Goal: Communication & Community: Answer question/provide support

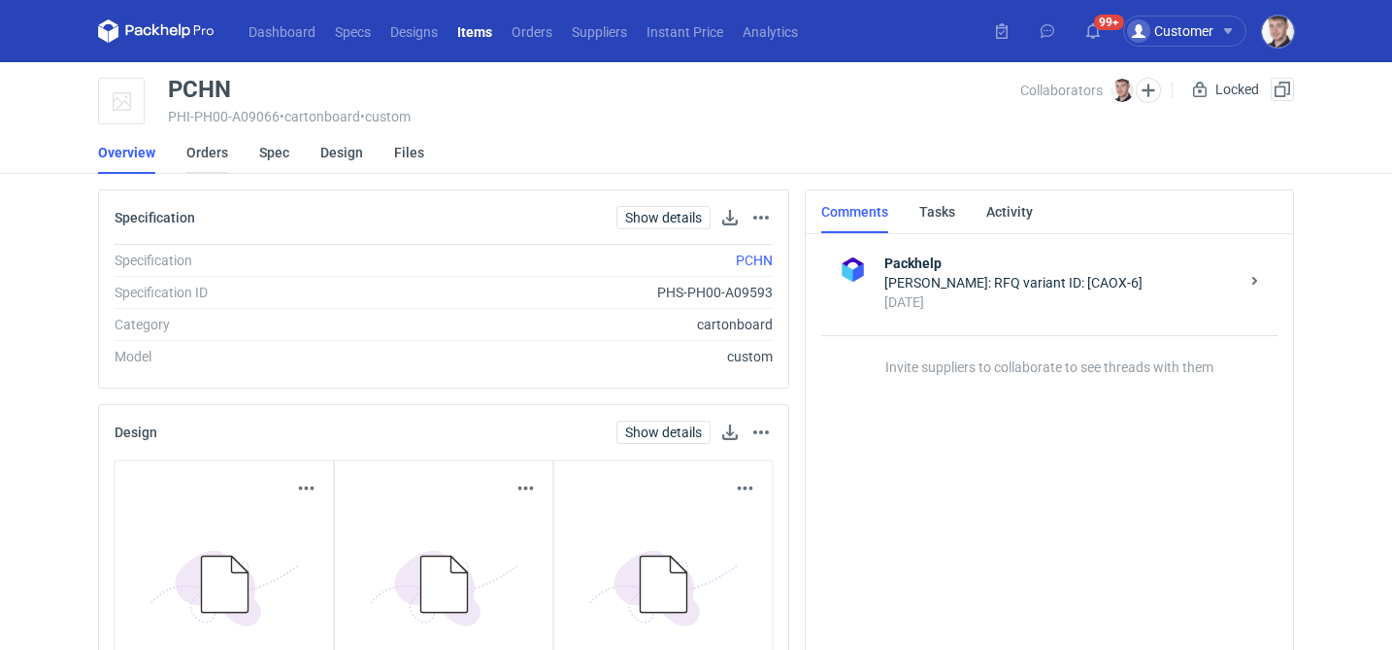
click at [209, 158] on link "Orders" at bounding box center [207, 152] width 42 height 43
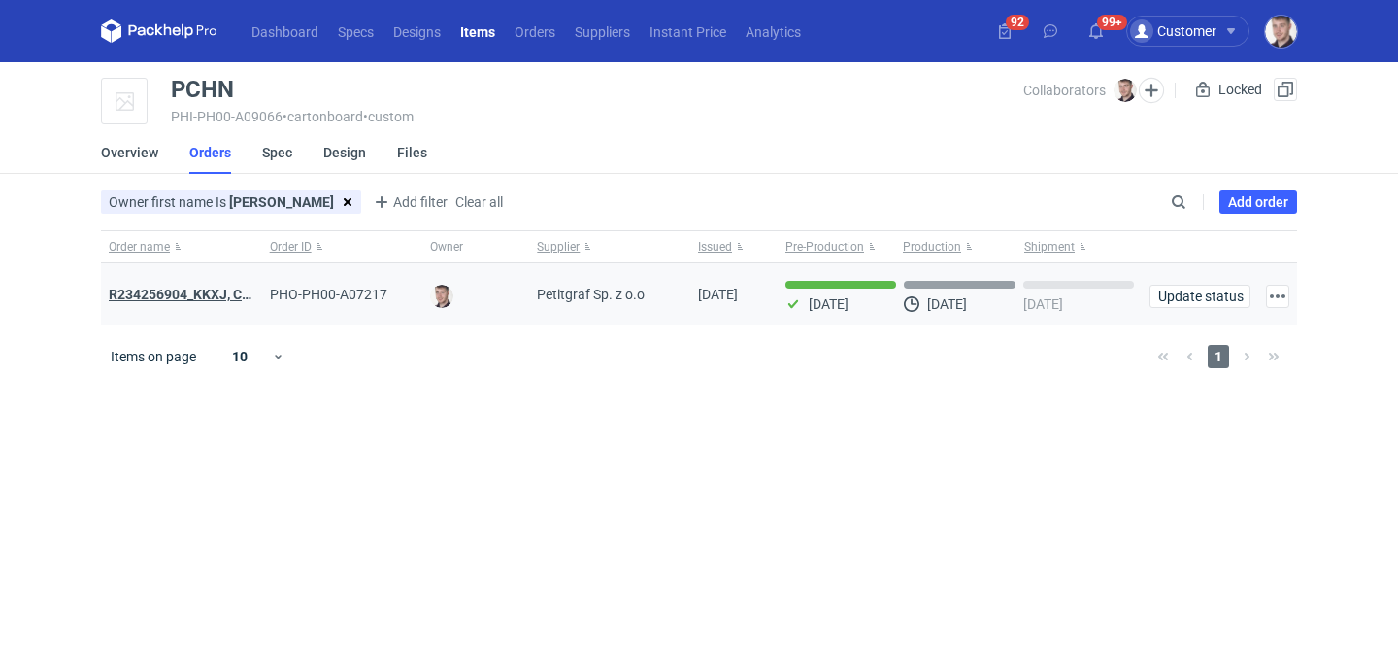
click at [199, 289] on strong "R234256904_KKXJ, CKTY,PCHN, FHNV,TJBT,BVDV,VPVS,UUAJ,HTKI,TWOS,IFEI,BQIJ" at bounding box center [367, 294] width 517 height 16
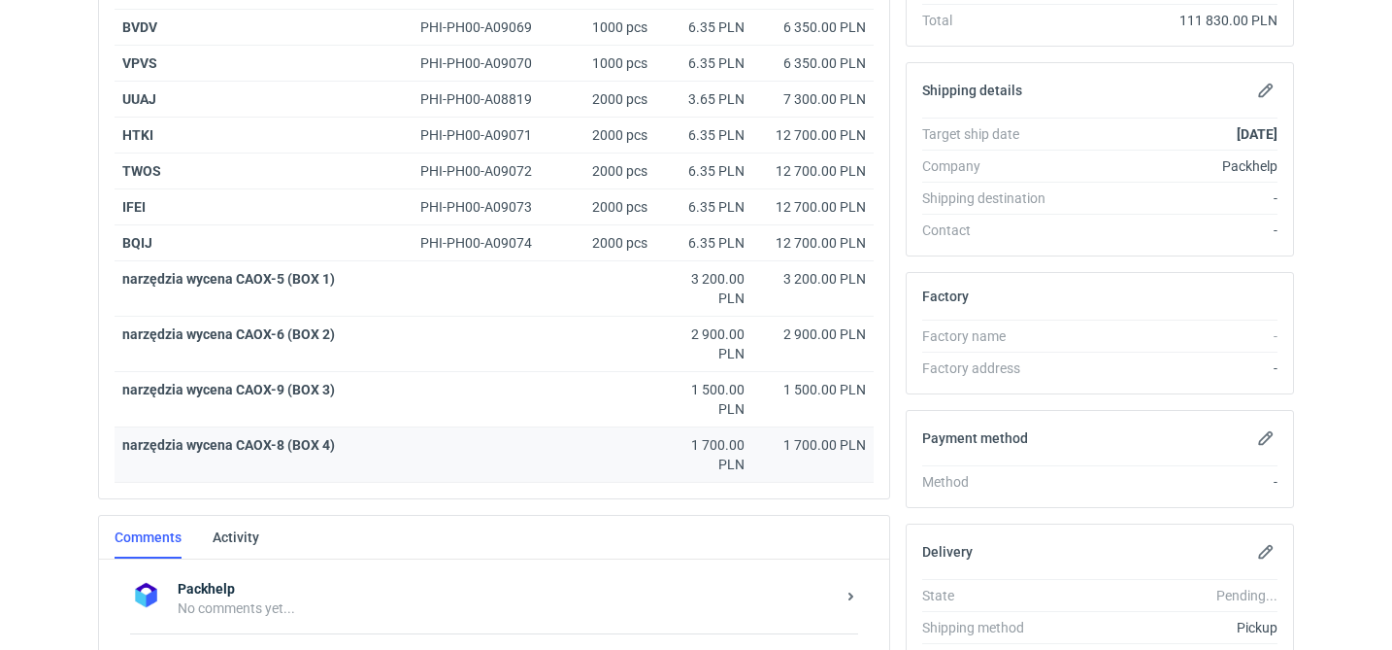
scroll to position [707, 0]
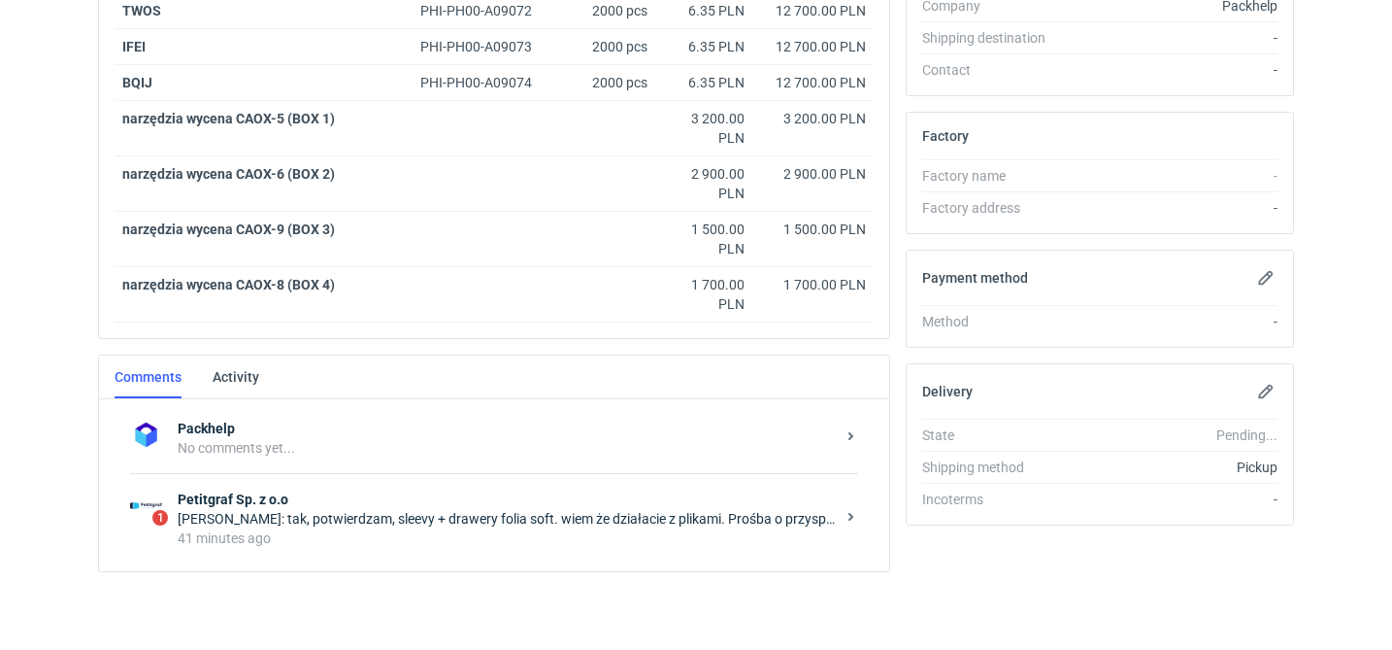
click at [414, 488] on div "1 Petitgraf Sp. z o.o [PERSON_NAME]: tak, potwierdzam, sleevy + drawery folia s…" at bounding box center [494, 518] width 728 height 90
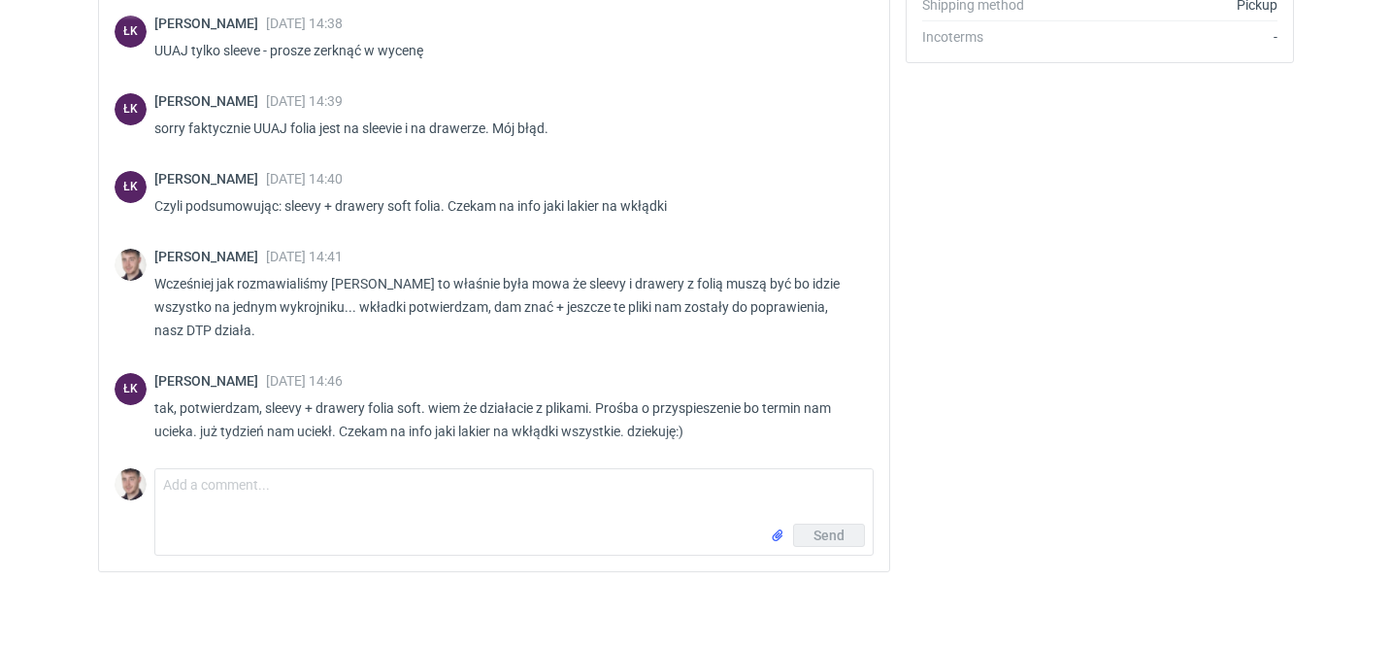
scroll to position [1223, 0]
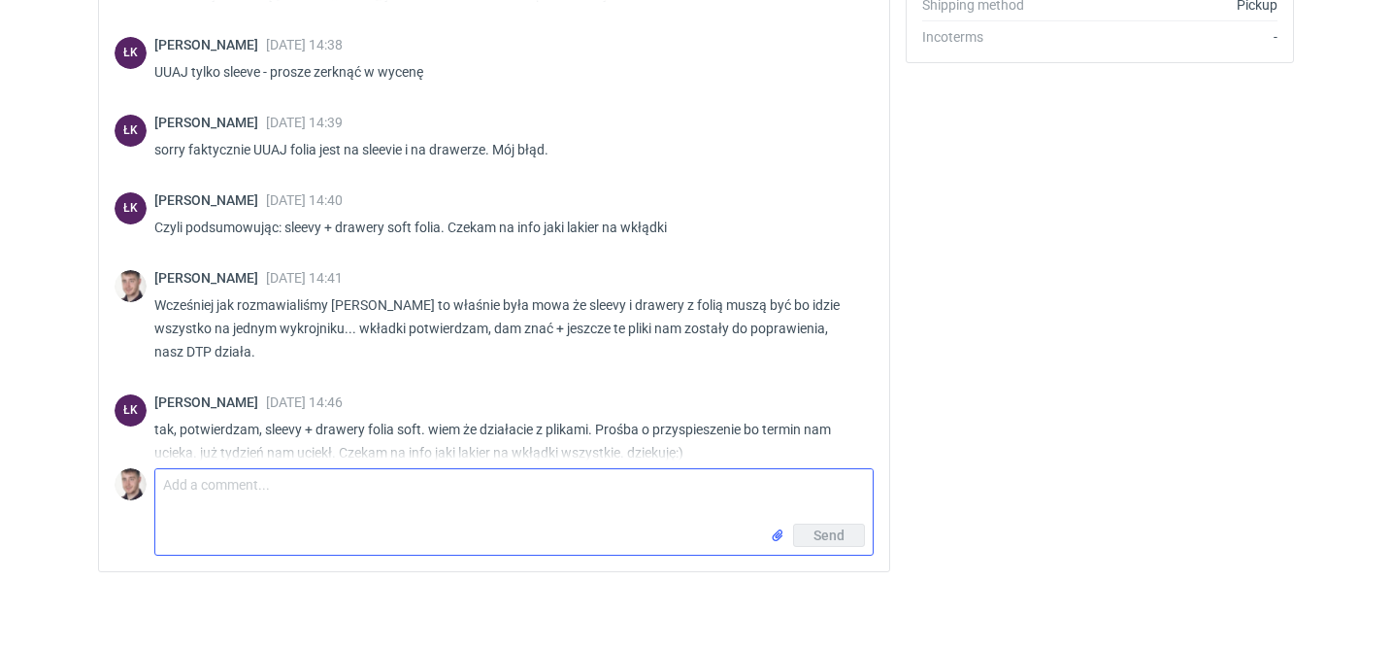
click at [266, 487] on textarea "Comment message" at bounding box center [513, 496] width 717 height 54
type textarea "lakier matowy poprosimy na wkładkach"
